Goal: Task Accomplishment & Management: Use online tool/utility

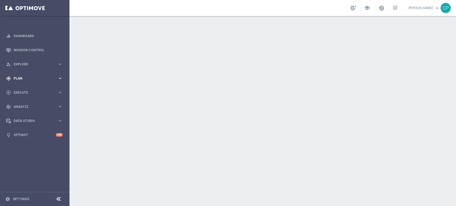
click at [50, 77] on span "Plan" at bounding box center [36, 78] width 44 height 3
click at [24, 108] on accordion "Templates keyboard_arrow_right Optimail OptiMobile In-App OptiMobile Push Optip…" at bounding box center [41, 105] width 55 height 8
click at [17, 105] on span "Templates" at bounding box center [33, 105] width 38 height 3
click at [26, 113] on link "Optimail" at bounding box center [36, 113] width 39 height 4
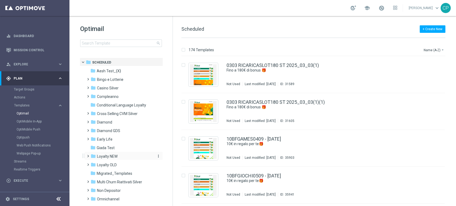
click at [111, 156] on span "Loyalty NEW" at bounding box center [107, 156] width 21 height 5
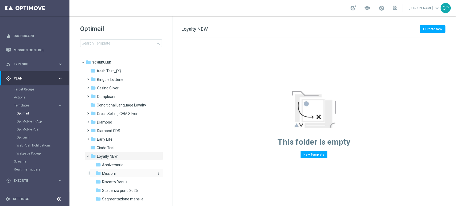
click at [114, 173] on span "Missioni" at bounding box center [109, 173] width 14 height 5
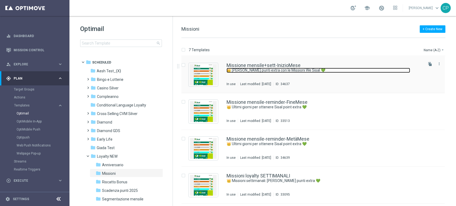
click at [284, 68] on link "👑 Guadagna punti extra con le Missioni We Sisal 💚" at bounding box center [317, 70] width 183 height 5
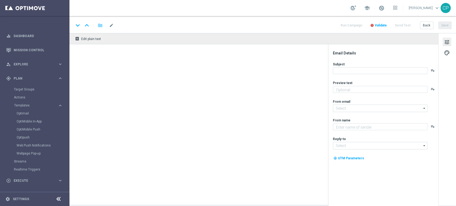
type textarea "Scopri le missioni pensate per te"
type input "newsletter@comunicazioni.sisal.it"
type textarea "Sisal"
type input "info@sisal.it"
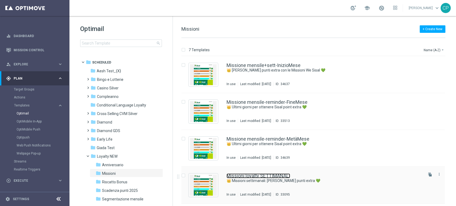
click at [261, 176] on link "Missioni loyalty SETTIMANALI" at bounding box center [258, 176] width 64 height 5
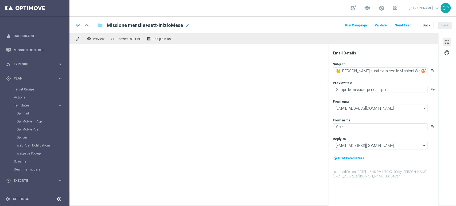
type textarea "👑 Missioni settimanali: guadagna punti extra 💚"
type textarea "Scopri le missioni We Sisal pensate per te"
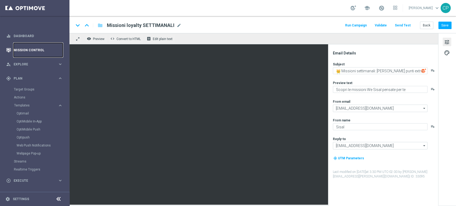
click at [61, 46] on link "Mission Control" at bounding box center [38, 50] width 49 height 14
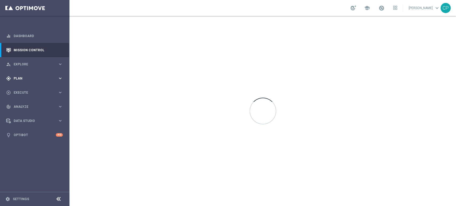
click at [45, 79] on span "Plan" at bounding box center [36, 78] width 44 height 3
click at [25, 113] on link "Optimail" at bounding box center [36, 113] width 39 height 4
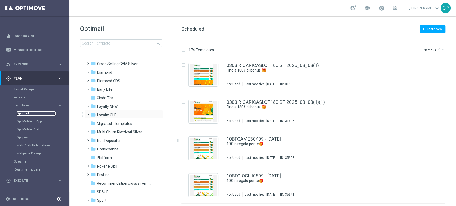
scroll to position [62, 0]
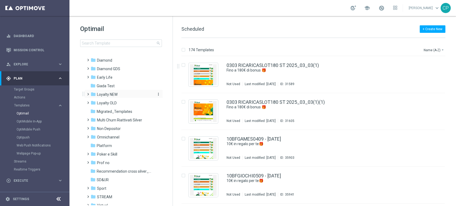
click at [107, 94] on span "Loyalty NEW" at bounding box center [107, 94] width 21 height 5
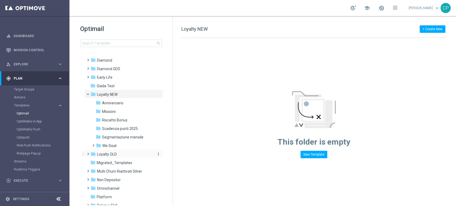
click at [104, 153] on span "Loyalty OLD" at bounding box center [107, 154] width 20 height 5
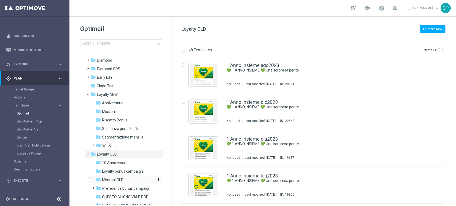
drag, startPoint x: 130, startPoint y: 177, endPoint x: 111, endPoint y: 179, distance: 19.6
click at [111, 179] on span "Missioni OLD" at bounding box center [112, 180] width 21 height 5
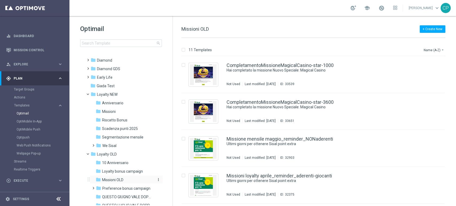
click at [113, 180] on span "Missioni OLD" at bounding box center [112, 180] width 21 height 5
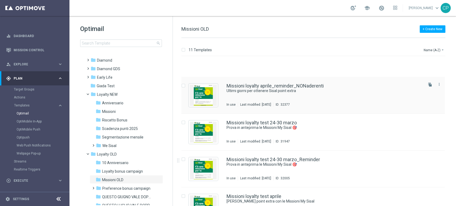
scroll to position [250, 0]
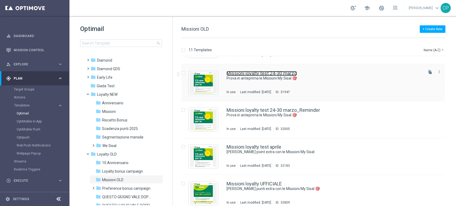
click at [266, 72] on link "Missioni loyalty test 24-30 marzo" at bounding box center [261, 73] width 70 height 5
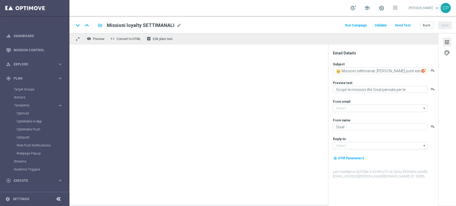
type textarea "Prova in anteprima le Missioni My Sisal 🎯"
type textarea "Scopri come ottenere Sisal point extra"
type input "newsletter@comunicazioni.sisal.it"
type input "info@sisal.it"
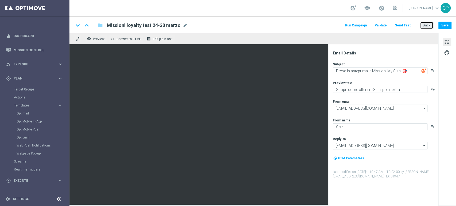
click at [428, 25] on button "Back" at bounding box center [426, 25] width 13 height 7
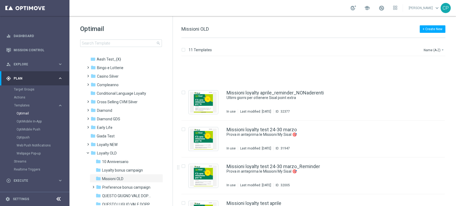
scroll to position [256, 0]
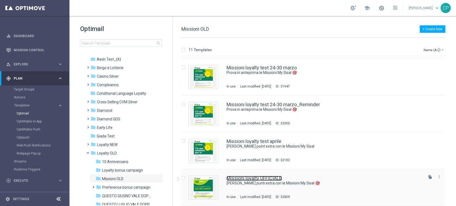
click at [253, 177] on link "Missioni loyalty UFFICIALE" at bounding box center [253, 178] width 55 height 5
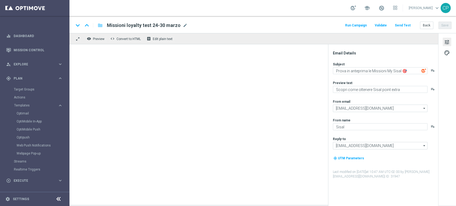
type textarea "Guadagna punti extra con le Missioni My Sisal 🎯"
type textarea "Novità! Scopri le missioni pensate per te"
